Goal: Book appointment/travel/reservation

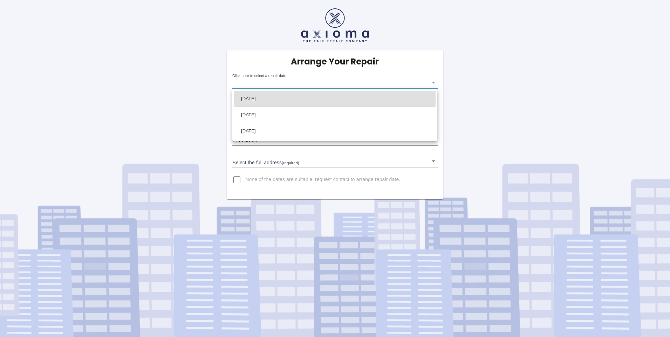
click at [433, 83] on body "Arrange Your Repair Click here to select a repair date ​ Phone Number   * 07443…" at bounding box center [335, 168] width 670 height 337
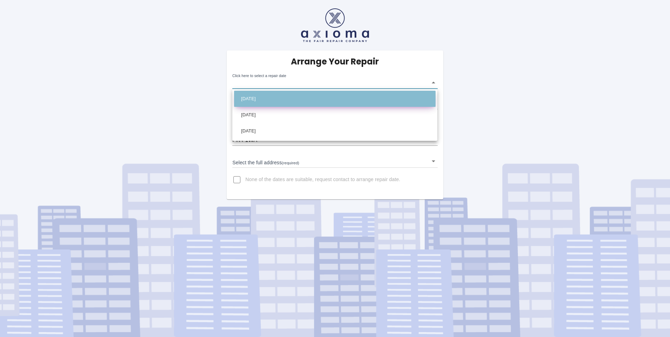
click at [270, 96] on li "[DATE]" at bounding box center [335, 99] width 202 height 16
type input "[DATE]T00:00:00.000Z"
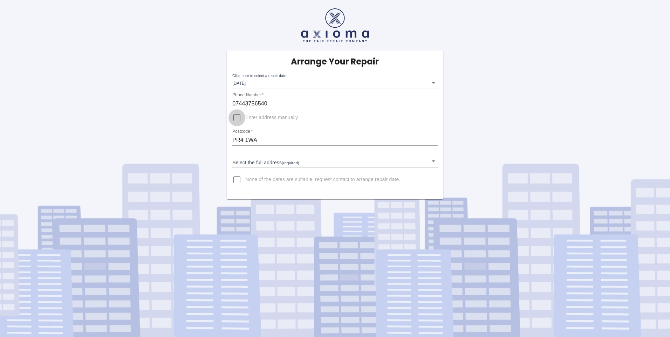
click at [235, 120] on input "Enter address manually" at bounding box center [237, 117] width 17 height 17
checkbox input "true"
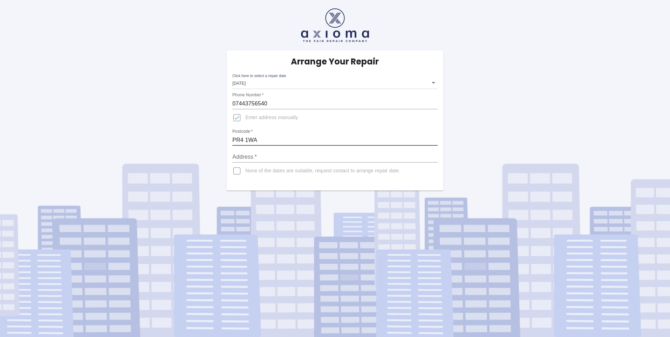
click at [291, 137] on input "PR4 1WA" at bounding box center [334, 140] width 205 height 11
type input "[STREET_ADDRESS][PERSON_NAME]"
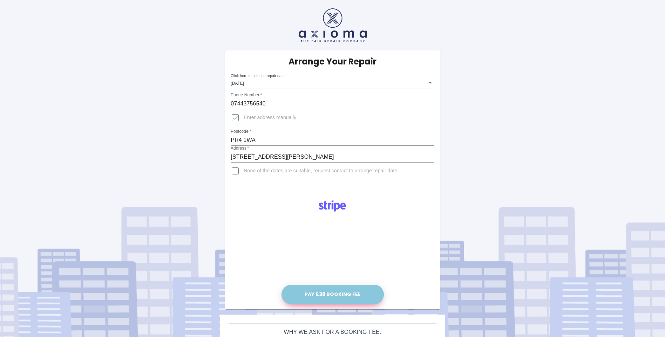
click at [323, 294] on button "Pay £38 Booking Fee" at bounding box center [333, 294] width 102 height 19
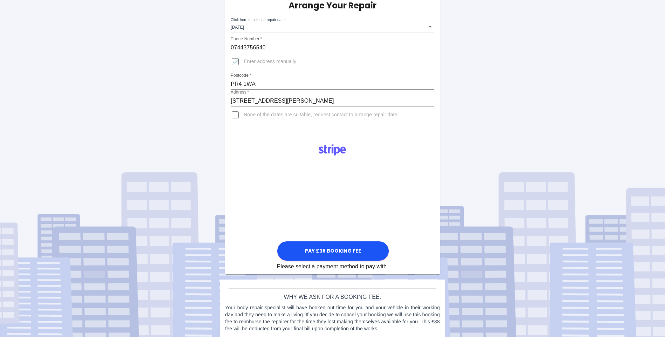
scroll to position [63, 0]
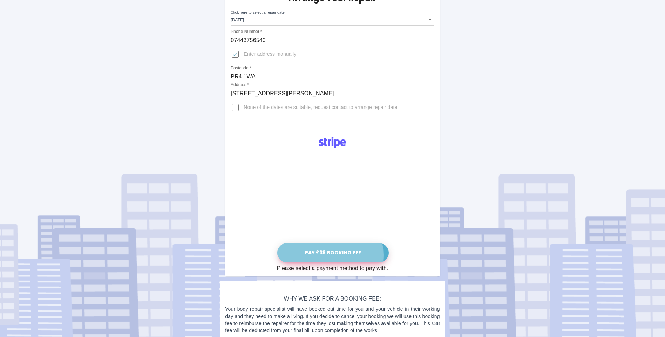
click at [329, 255] on button "Pay £38 Booking Fee" at bounding box center [333, 252] width 112 height 19
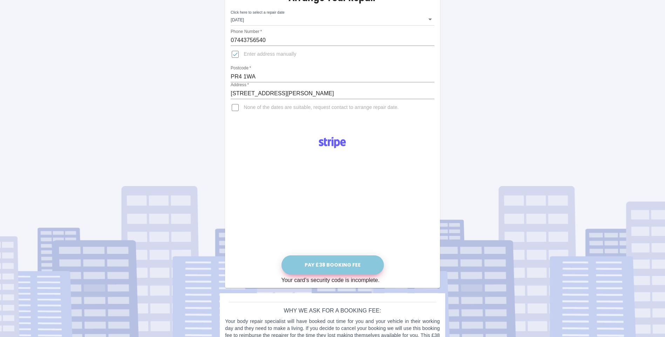
click at [330, 264] on button "Pay £38 Booking Fee" at bounding box center [333, 265] width 102 height 19
